Goal: Task Accomplishment & Management: Complete application form

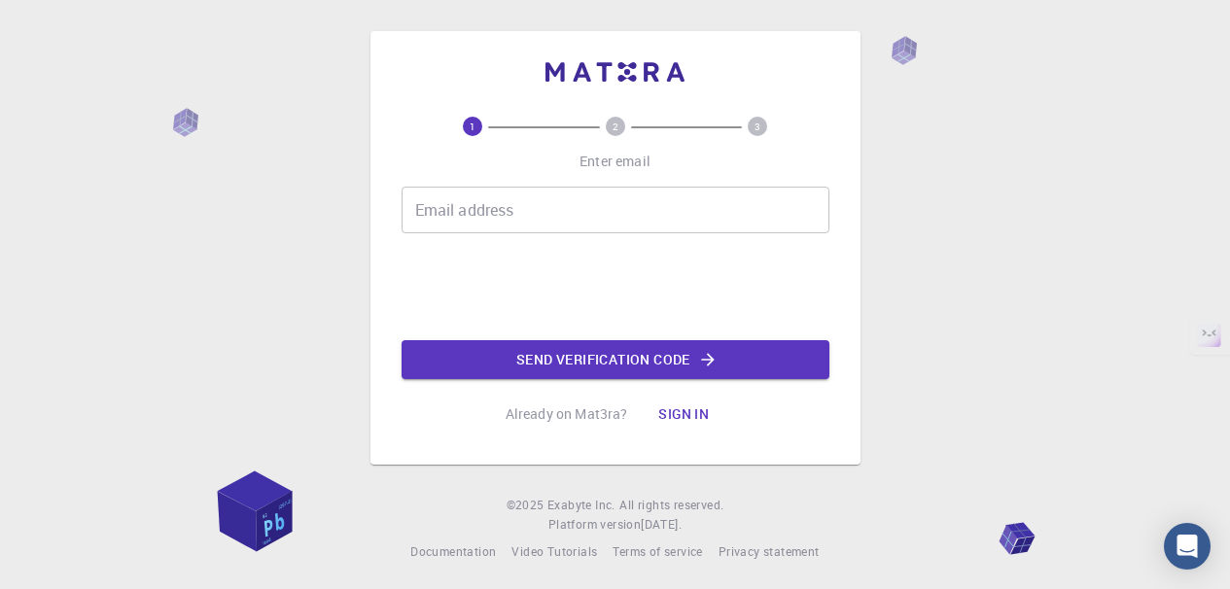
click at [510, 190] on input "Email address" at bounding box center [616, 210] width 428 height 47
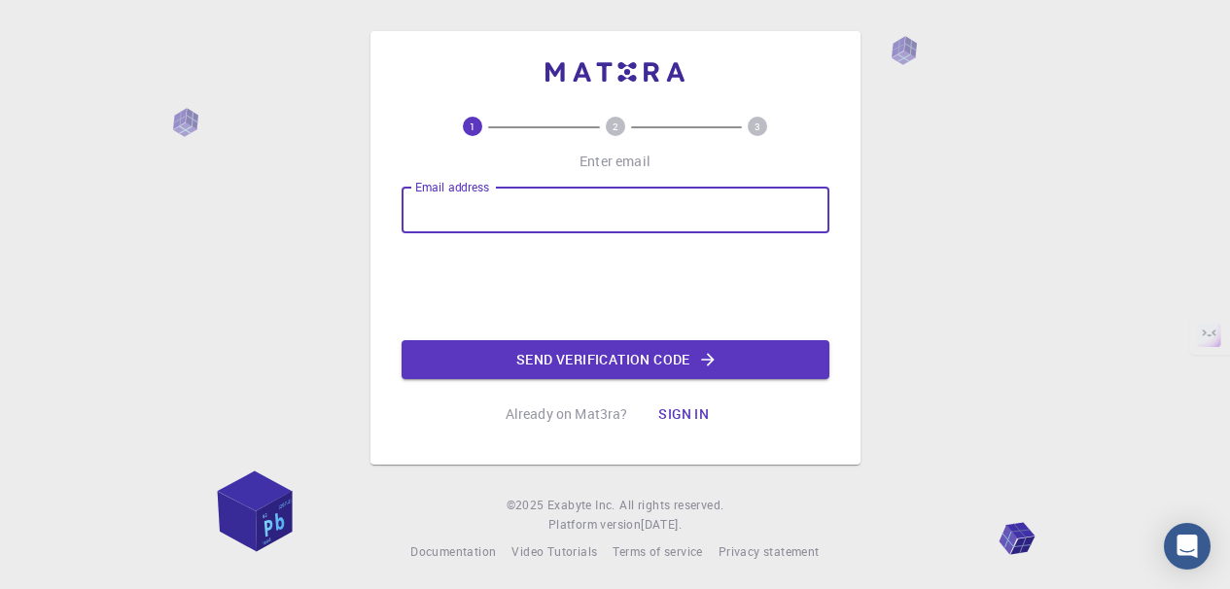
type input "[EMAIL_ADDRESS][DOMAIN_NAME]"
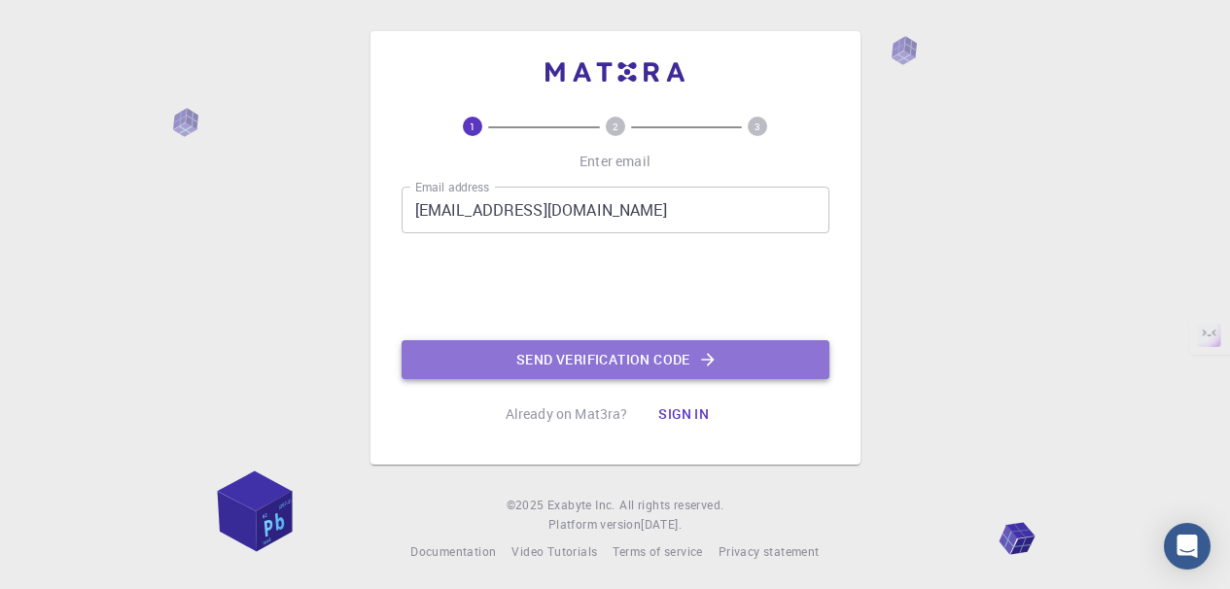
click at [521, 372] on button "Send verification code" at bounding box center [616, 359] width 428 height 39
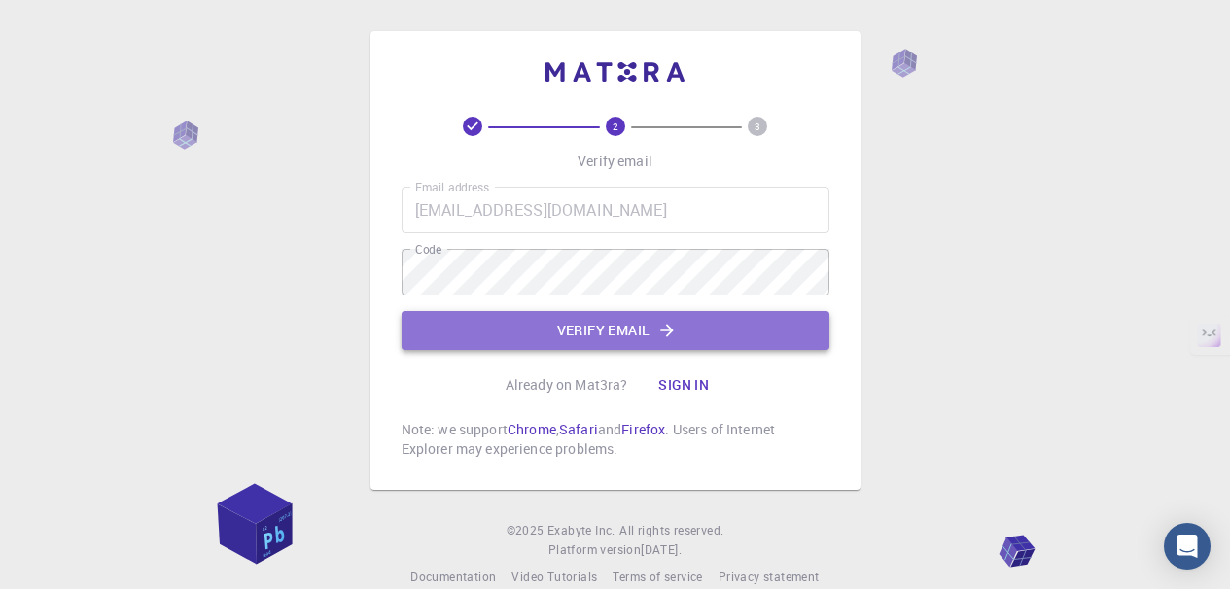
click at [667, 342] on button "Verify email" at bounding box center [616, 330] width 428 height 39
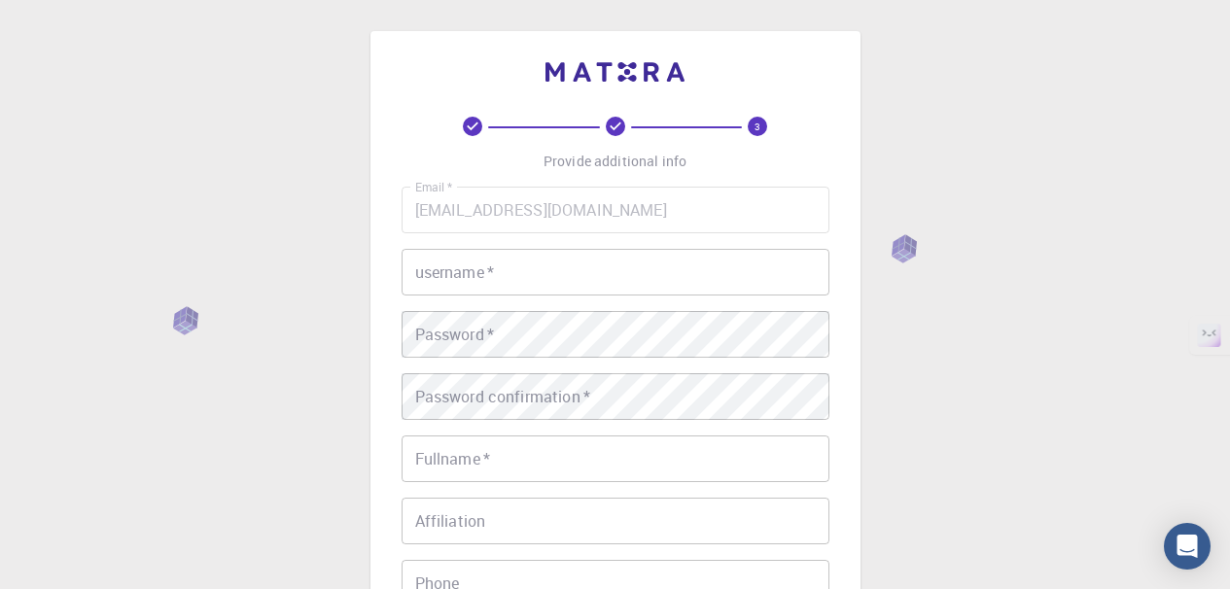
click at [530, 247] on div "Email   * [EMAIL_ADDRESS][DOMAIN_NAME] Email   * username   * username   * Pass…" at bounding box center [616, 454] width 428 height 535
click at [539, 267] on input "username   *" at bounding box center [616, 272] width 428 height 47
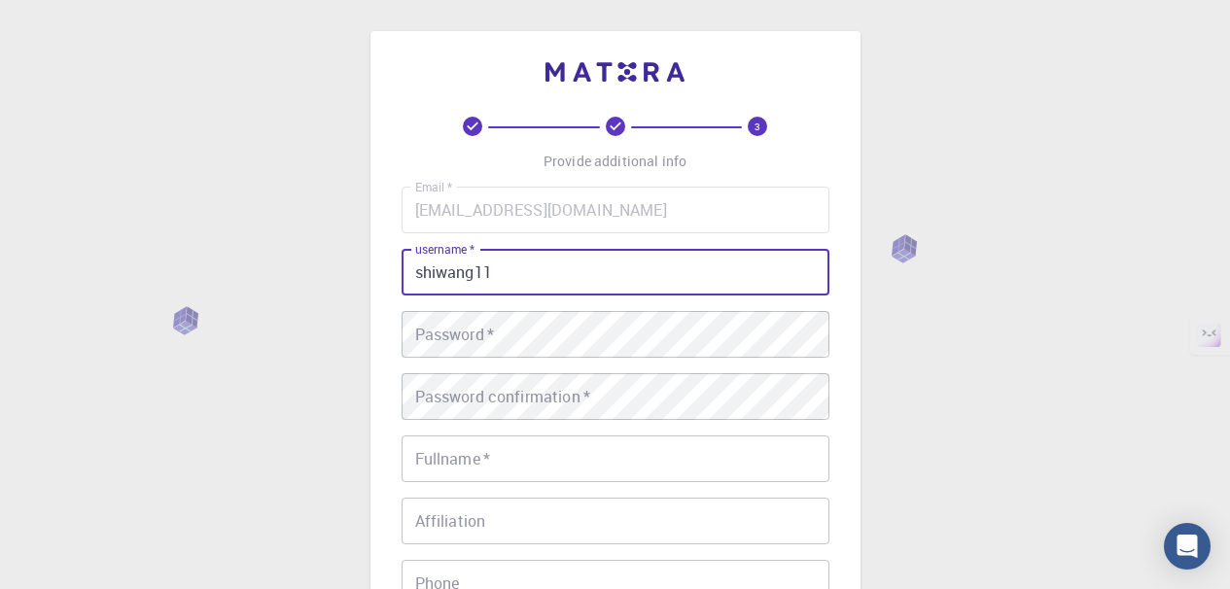
type input "shiwang11"
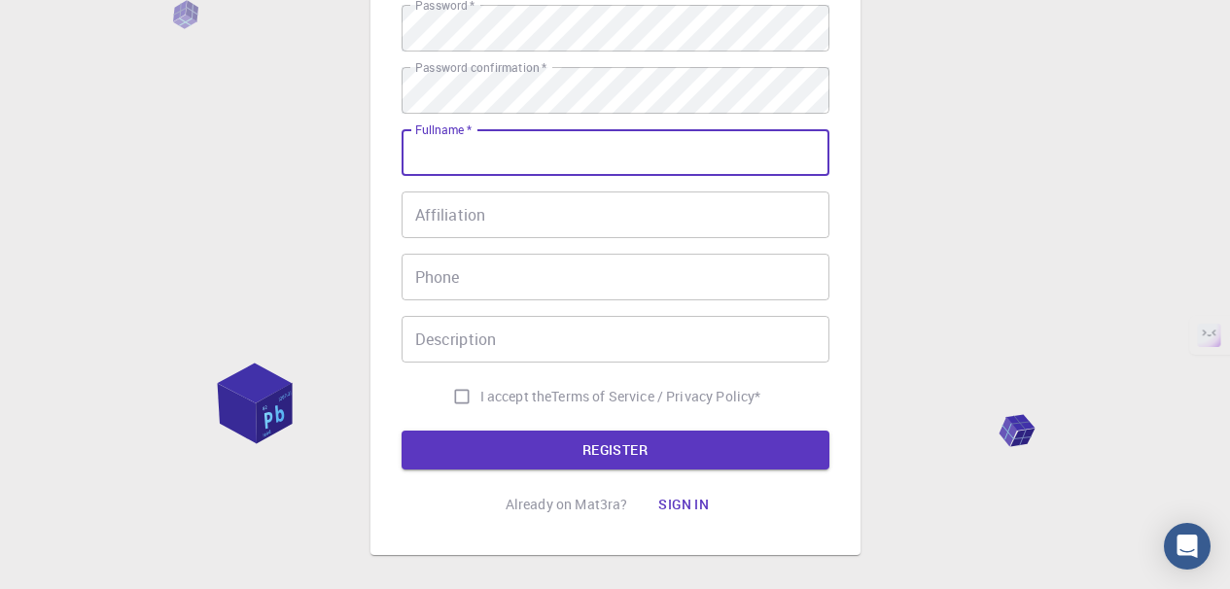
scroll to position [27, 0]
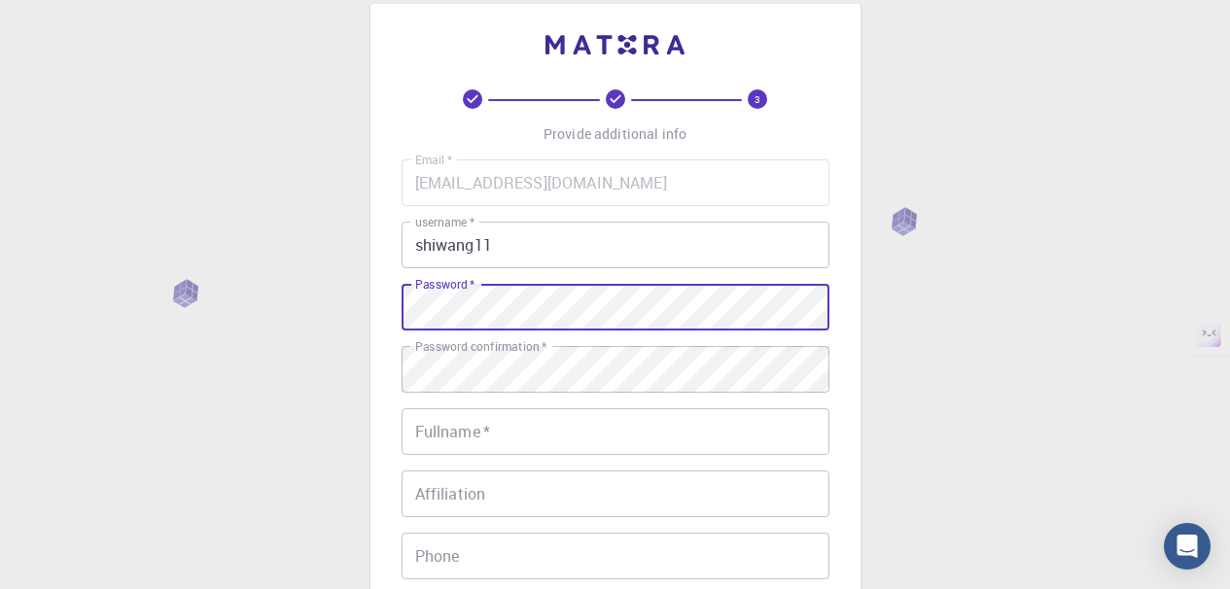
click at [512, 454] on input "Fullname   *" at bounding box center [616, 431] width 428 height 47
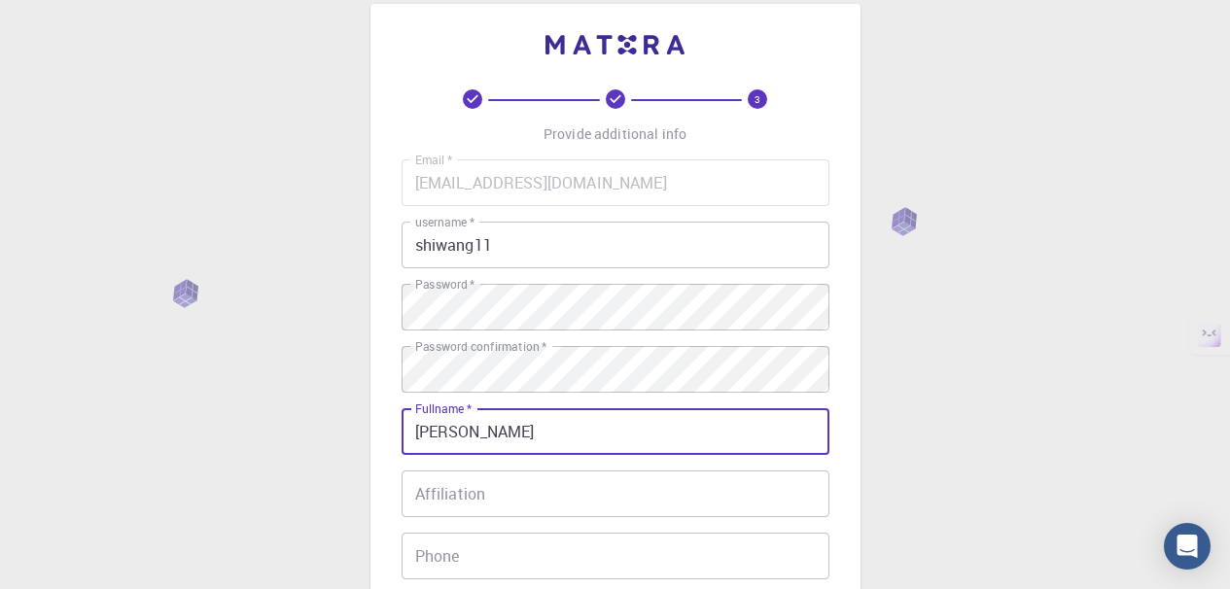
type input "[PERSON_NAME]"
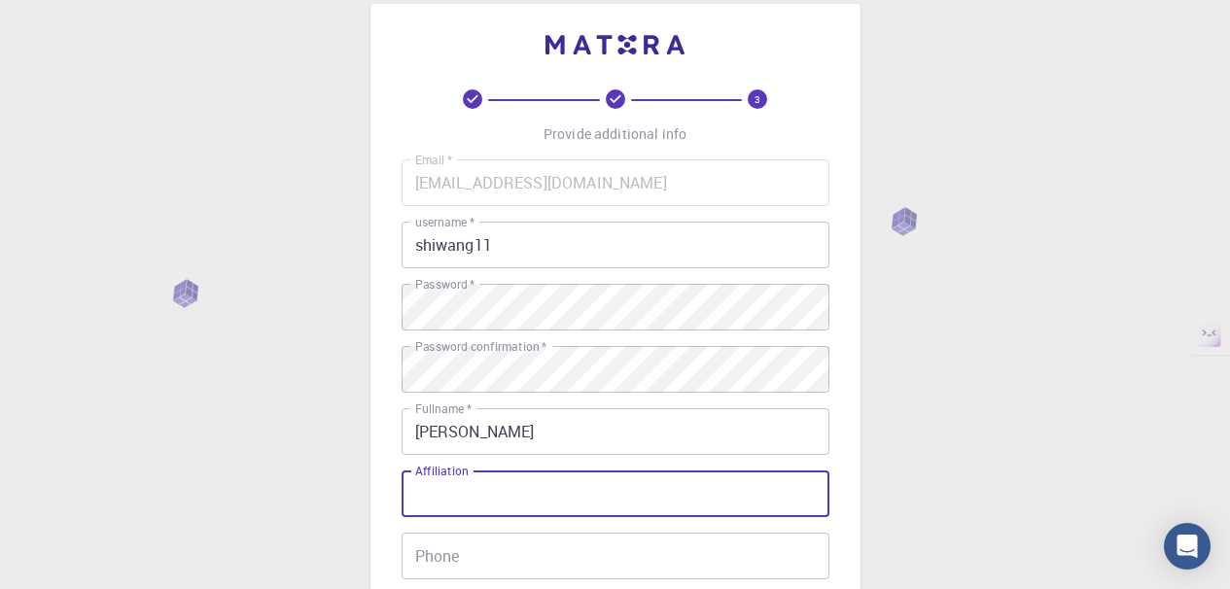
click at [520, 505] on input "Affiliation" at bounding box center [616, 494] width 428 height 47
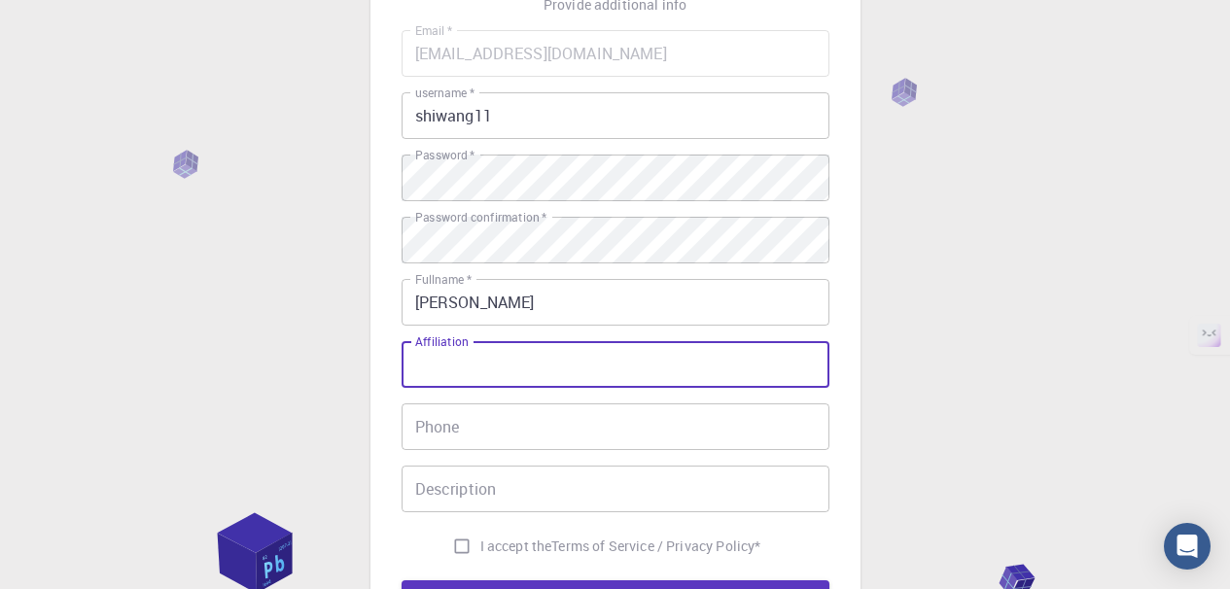
scroll to position [189, 0]
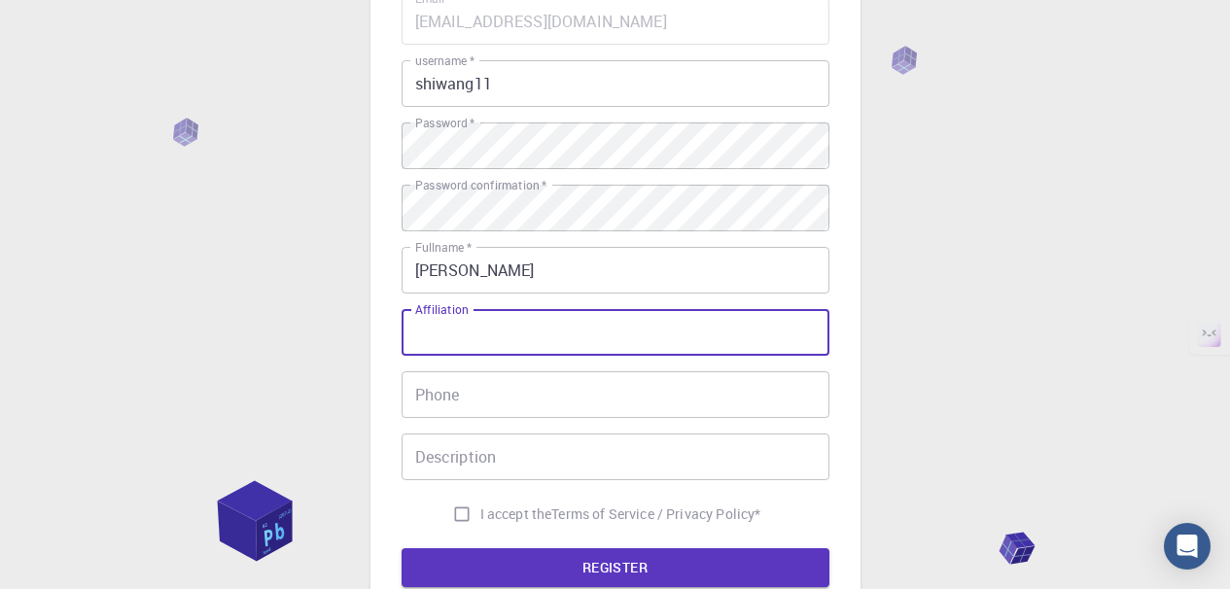
click at [550, 405] on input "Phone" at bounding box center [616, 395] width 428 height 47
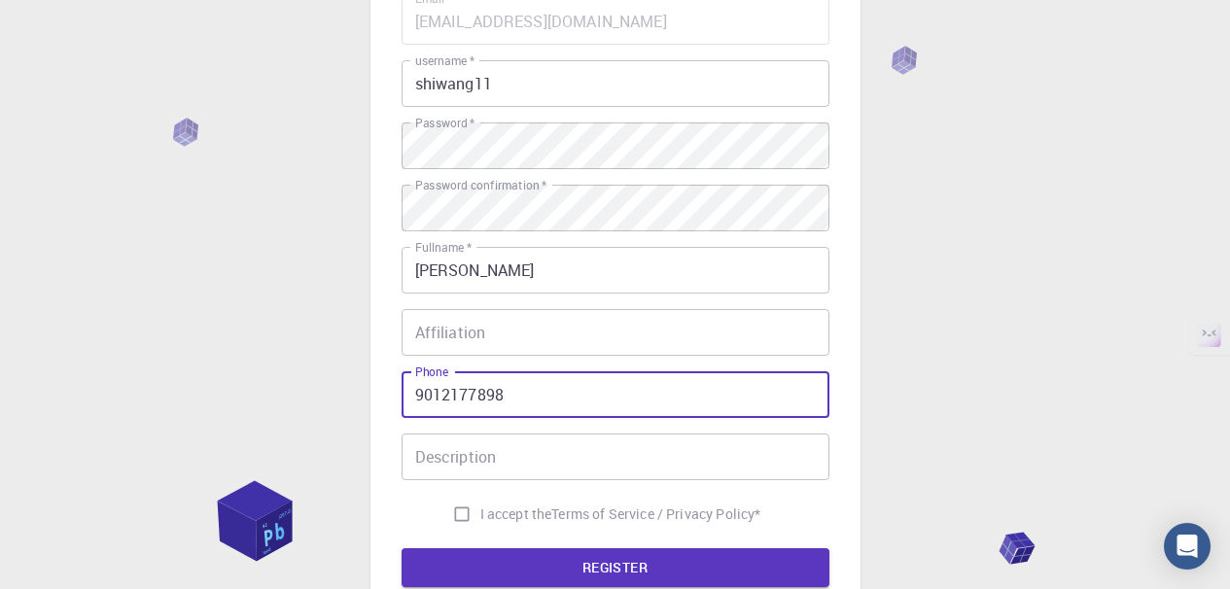
type input "9012177898"
click at [448, 513] on input "I accept the Terms of Service / Privacy Policy *" at bounding box center [461, 514] width 37 height 37
checkbox input "true"
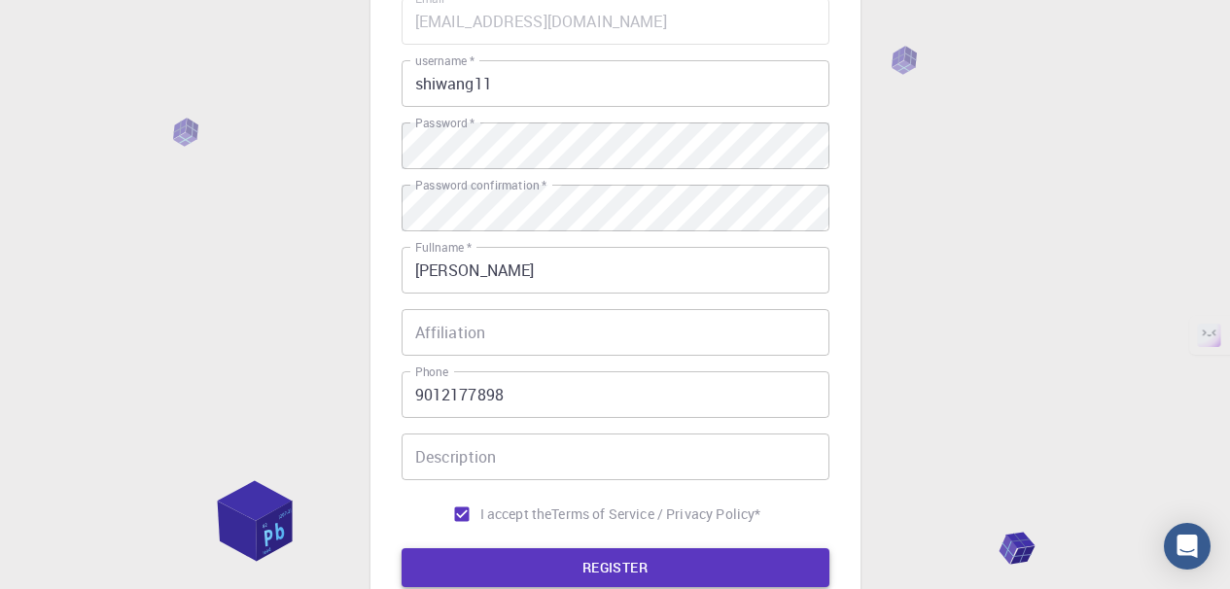
scroll to position [222, 0]
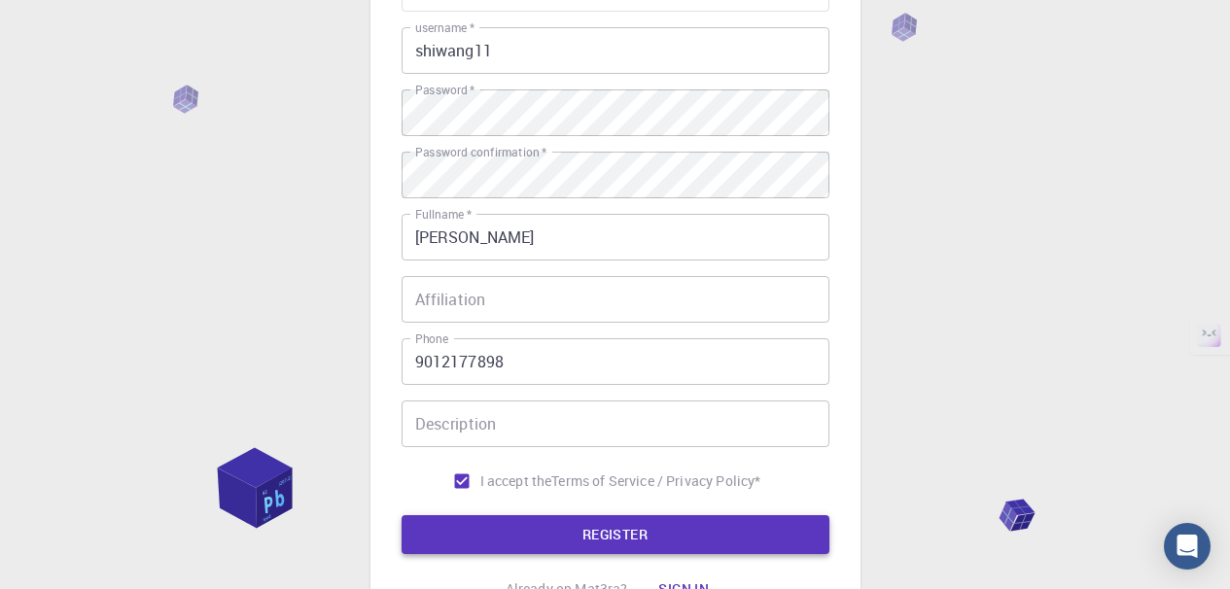
click at [542, 537] on button "REGISTER" at bounding box center [616, 534] width 428 height 39
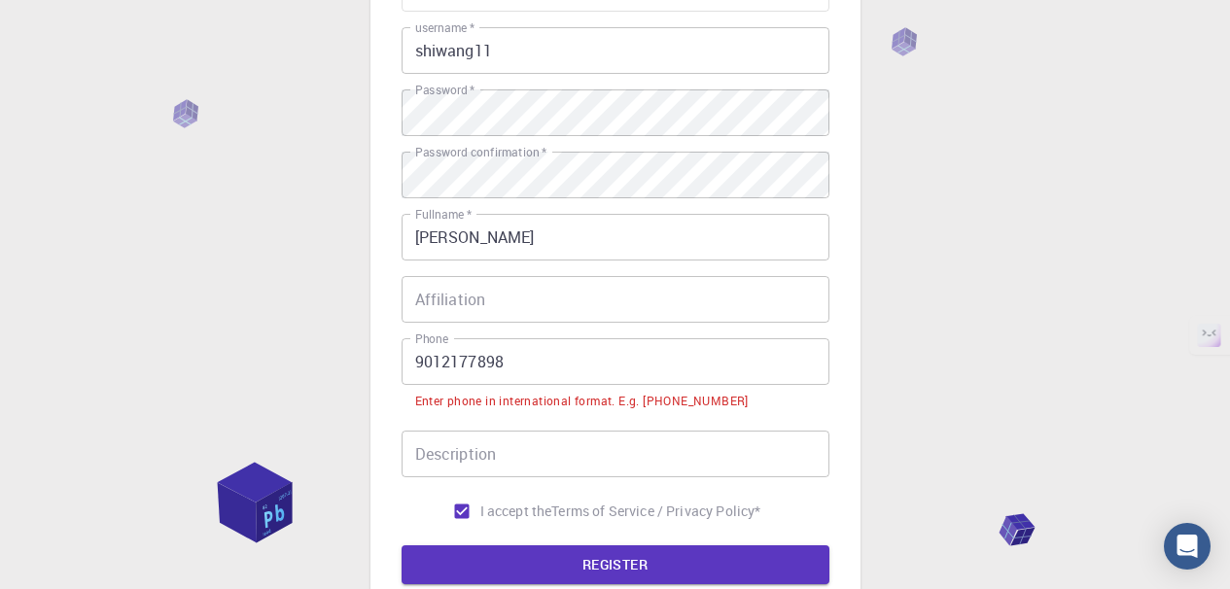
click at [411, 355] on input "9012177898" at bounding box center [616, 361] width 428 height 47
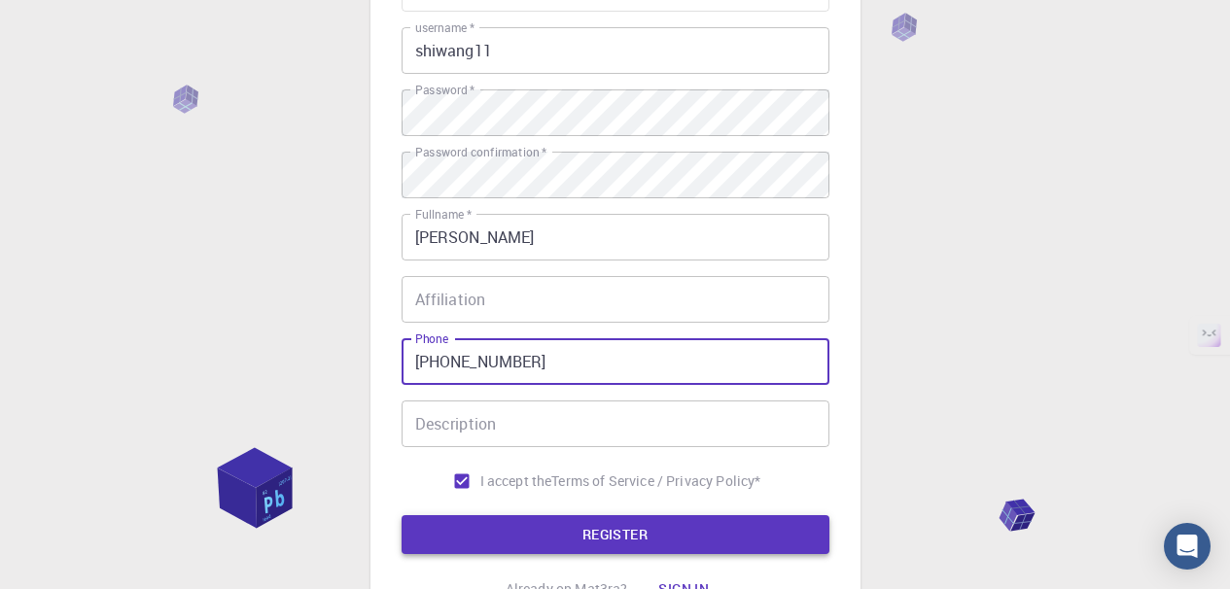
type input "[PHONE_NUMBER]"
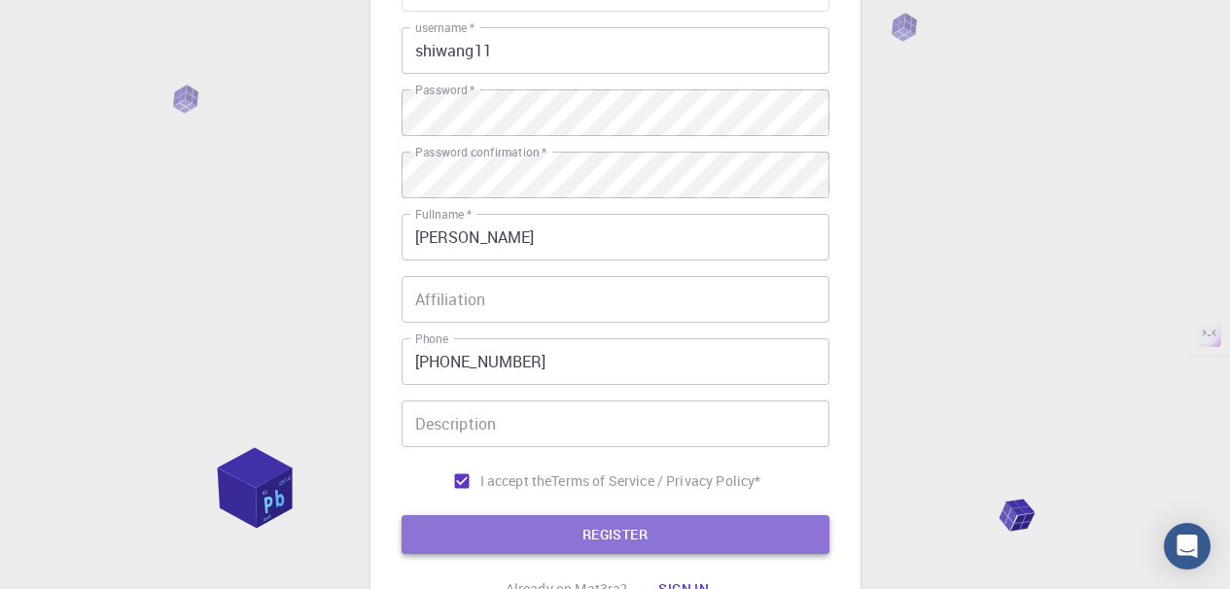
click at [515, 543] on button "REGISTER" at bounding box center [616, 534] width 428 height 39
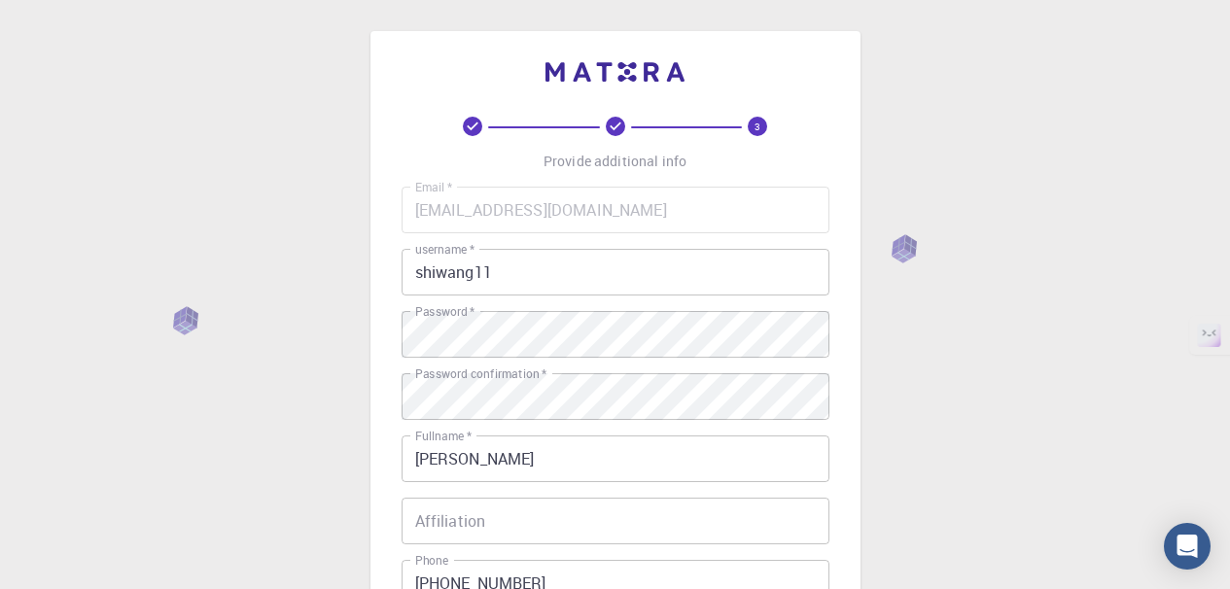
scroll to position [403, 0]
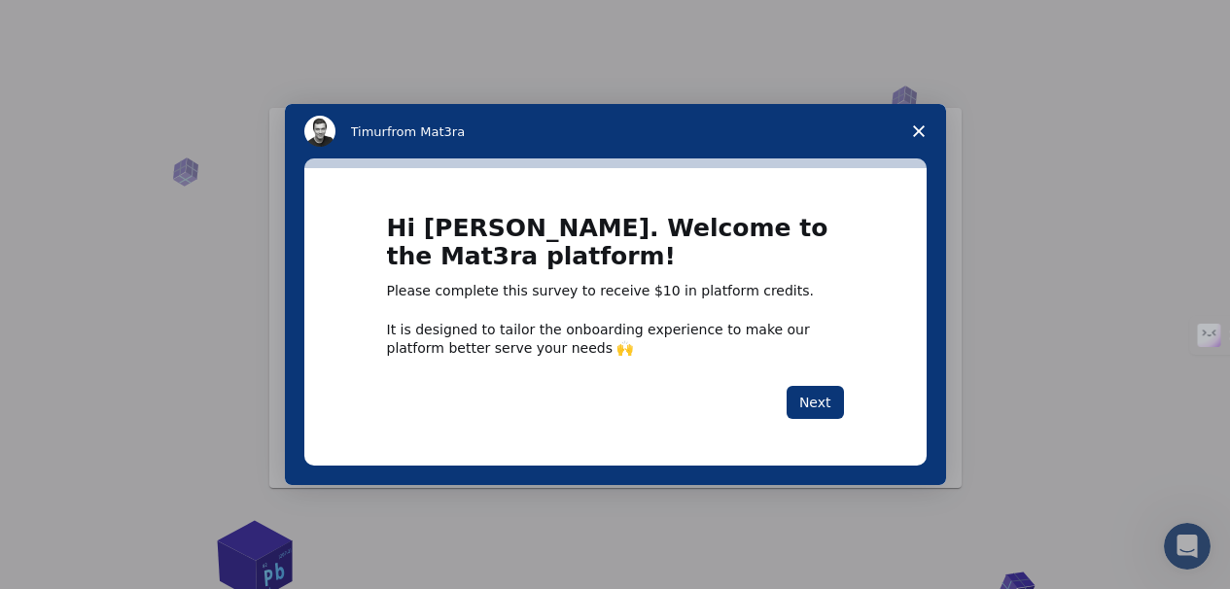
click at [911, 138] on span "Close survey" at bounding box center [919, 131] width 54 height 54
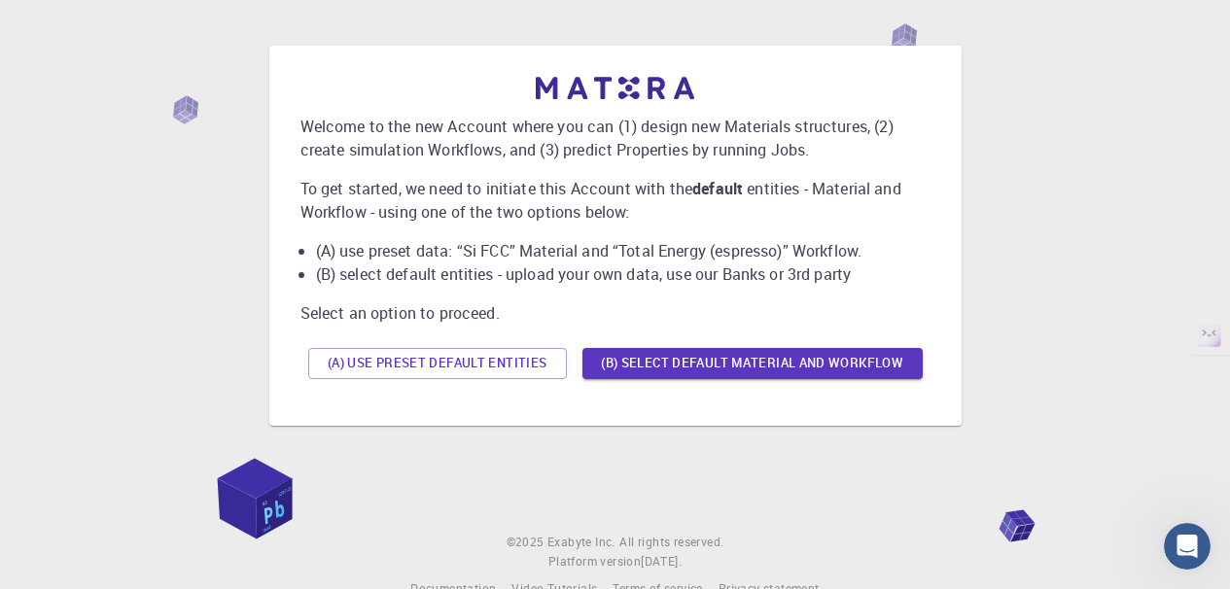
scroll to position [60, 0]
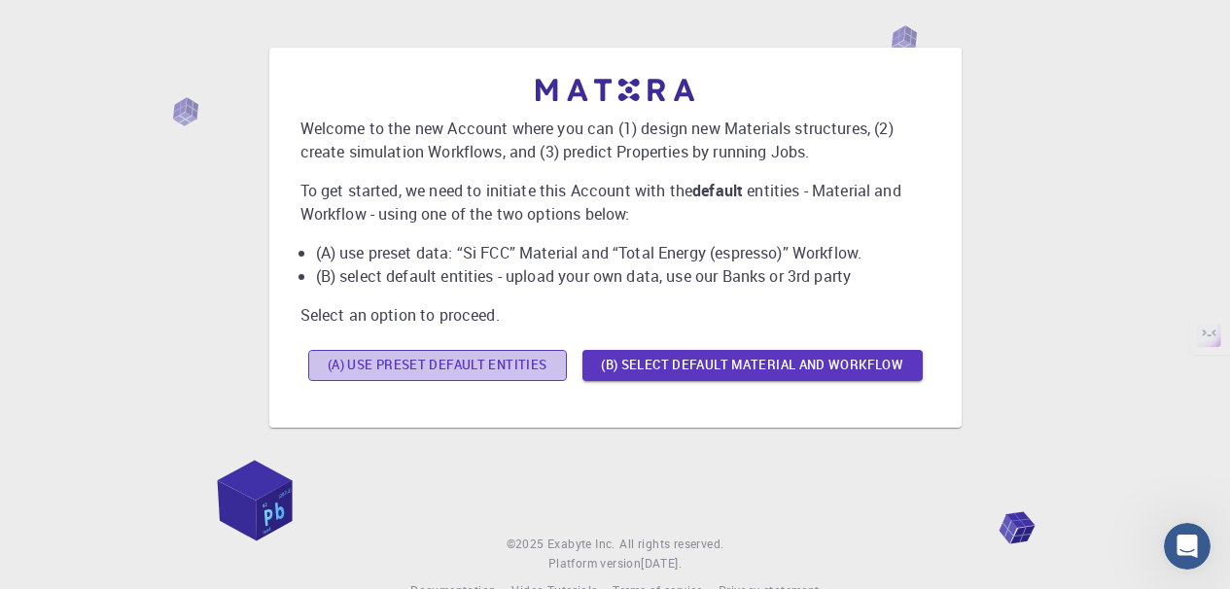
click at [478, 367] on button "(A) Use preset default entities" at bounding box center [437, 365] width 259 height 31
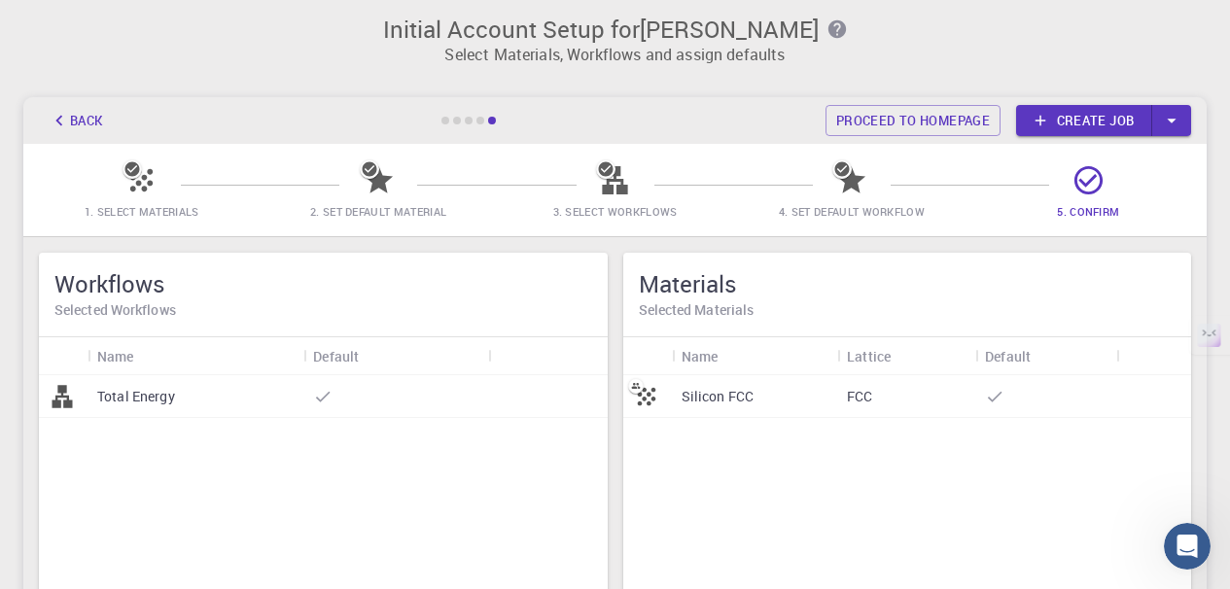
scroll to position [0, 0]
